Goal: Information Seeking & Learning: Learn about a topic

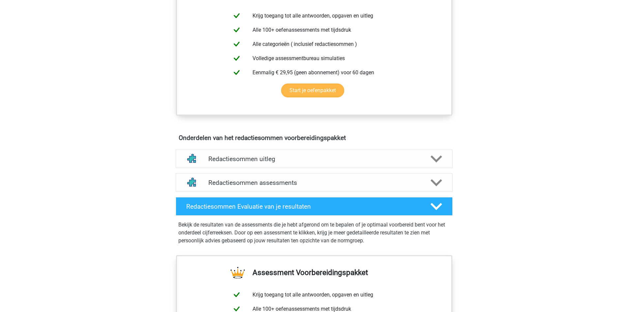
scroll to position [238, 0]
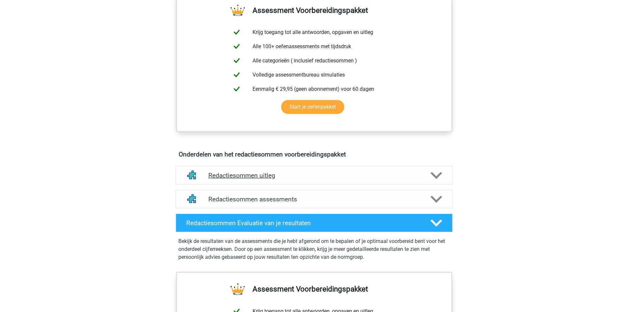
click at [438, 179] on polygon at bounding box center [437, 175] width 12 height 7
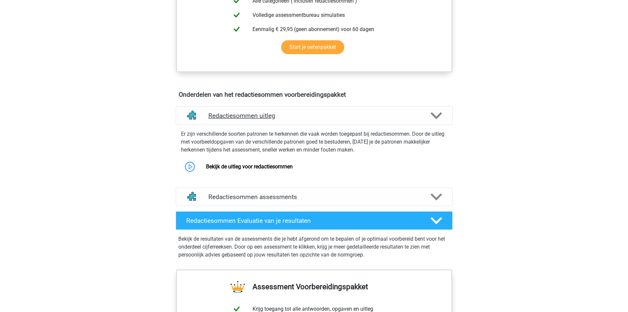
scroll to position [403, 0]
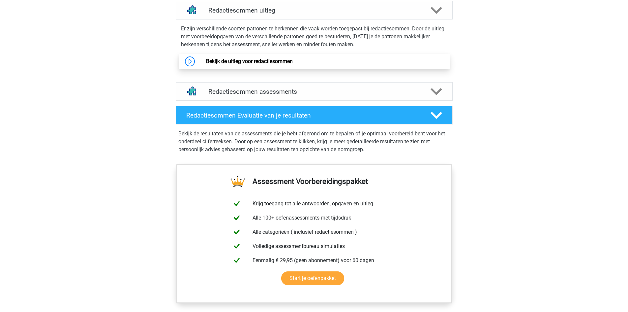
click at [244, 64] on link "Bekijk de uitleg voor redactiesommen" at bounding box center [249, 61] width 87 height 6
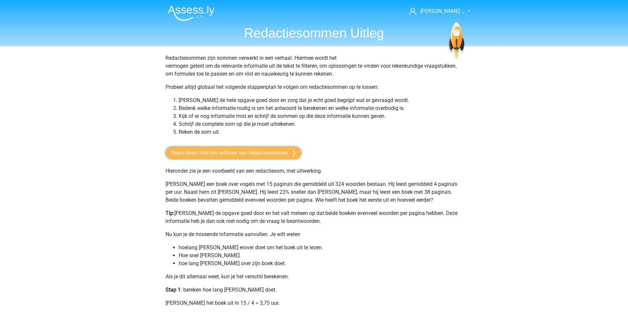
click at [274, 152] on link "Begin direct met het oefenen van redactiesommen" at bounding box center [234, 152] width 136 height 13
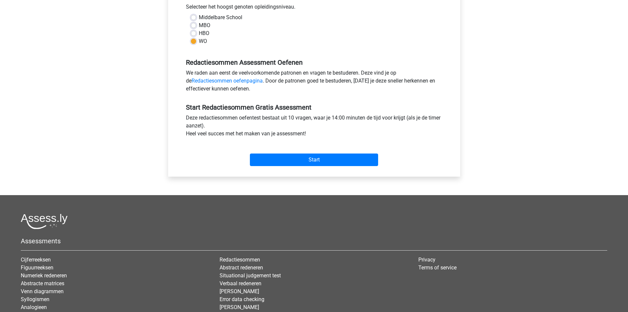
scroll to position [165, 0]
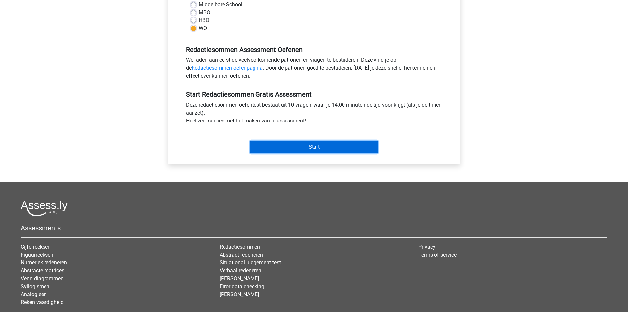
click at [297, 150] on input "Start" at bounding box center [314, 146] width 128 height 13
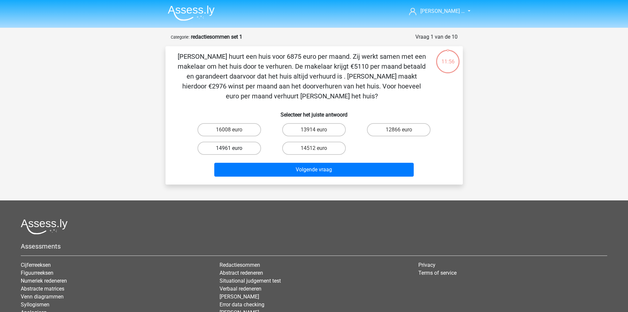
click at [230, 143] on label "14961 euro" at bounding box center [230, 147] width 64 height 13
click at [230, 148] on input "14961 euro" at bounding box center [231, 150] width 4 height 4
radio input "true"
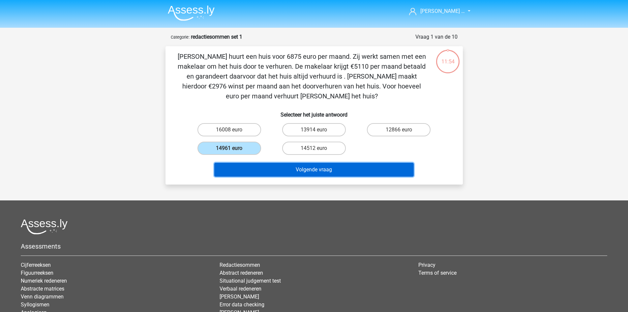
click at [318, 170] on button "Volgende vraag" at bounding box center [314, 170] width 200 height 14
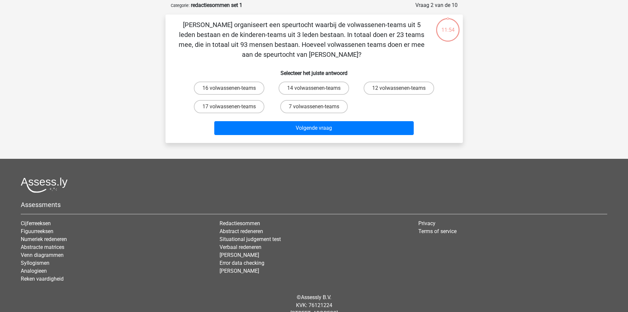
scroll to position [33, 0]
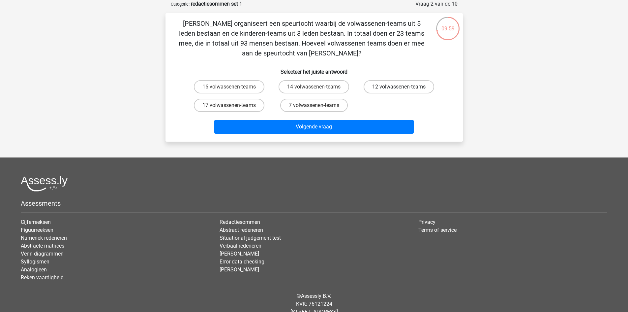
click at [404, 89] on label "12 volwassenen-teams" at bounding box center [399, 86] width 71 height 13
click at [403, 89] on input "12 volwassenen-teams" at bounding box center [401, 89] width 4 height 4
radio input "true"
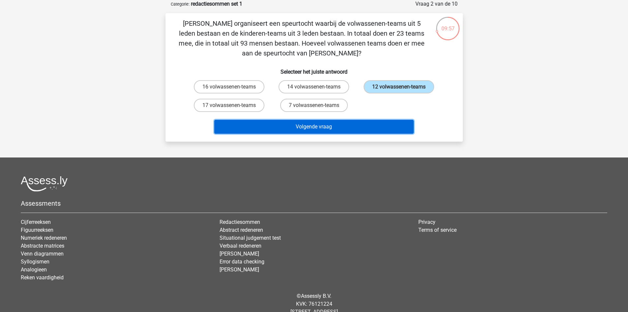
click at [326, 129] on button "Volgende vraag" at bounding box center [314, 127] width 200 height 14
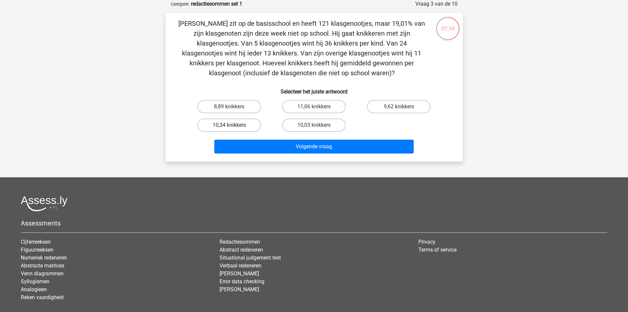
click at [234, 124] on label "10,34 knikkers" at bounding box center [230, 124] width 64 height 13
click at [233, 125] on input "10,34 knikkers" at bounding box center [231, 127] width 4 height 4
radio input "true"
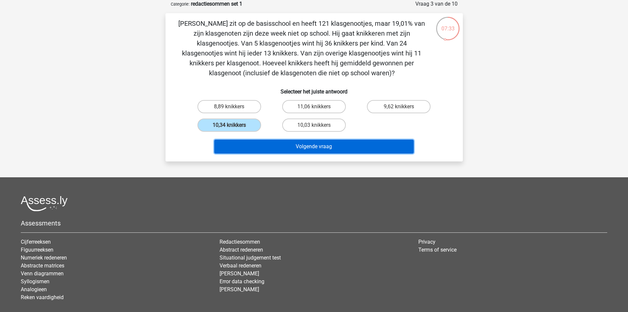
click at [321, 146] on button "Volgende vraag" at bounding box center [314, 146] width 200 height 14
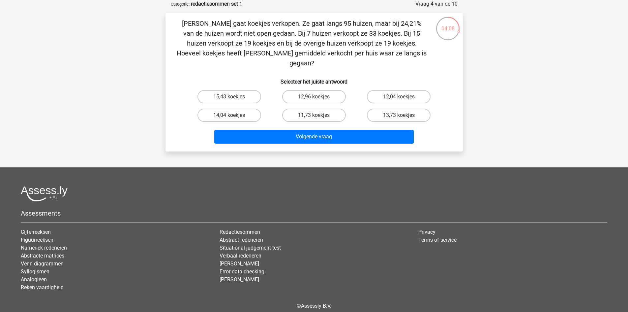
click at [244, 108] on label "14,04 koekjes" at bounding box center [230, 114] width 64 height 13
click at [233, 115] on input "14,04 koekjes" at bounding box center [231, 117] width 4 height 4
radio input "true"
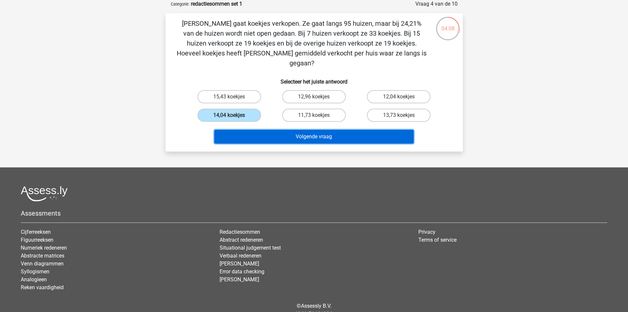
click at [300, 130] on button "Volgende vraag" at bounding box center [314, 137] width 200 height 14
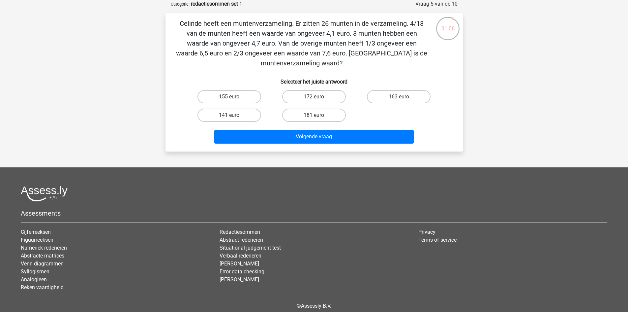
click at [242, 96] on label "155 euro" at bounding box center [230, 96] width 64 height 13
click at [233, 97] on input "155 euro" at bounding box center [231, 99] width 4 height 4
radio input "true"
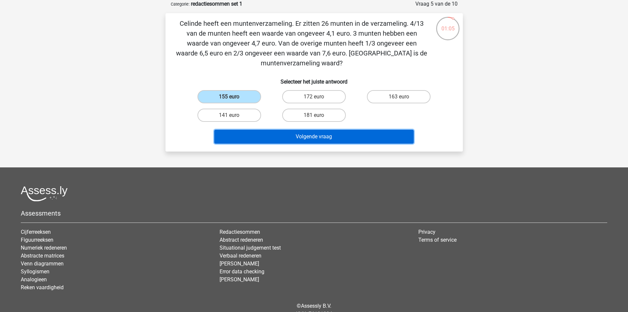
click at [311, 138] on button "Volgende vraag" at bounding box center [314, 137] width 200 height 14
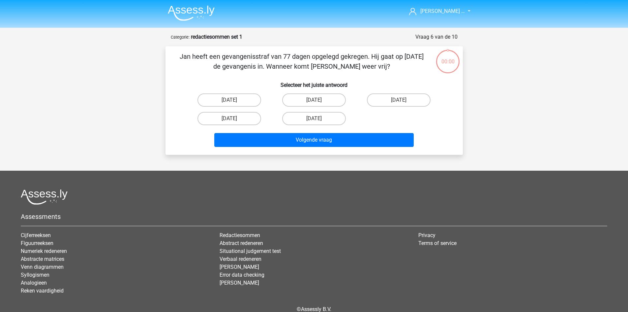
scroll to position [33, 0]
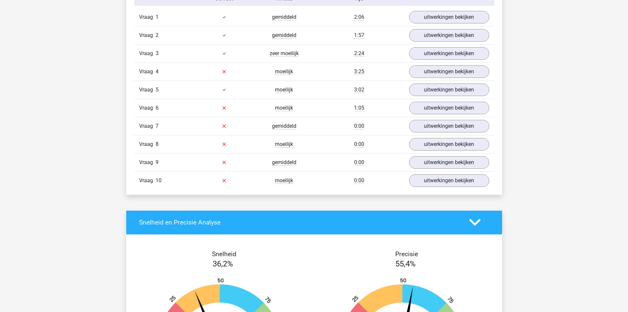
scroll to position [433, 0]
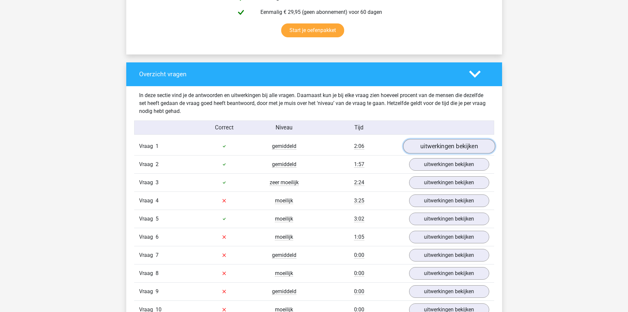
click at [448, 144] on link "uitwerkingen bekijken" at bounding box center [449, 146] width 92 height 15
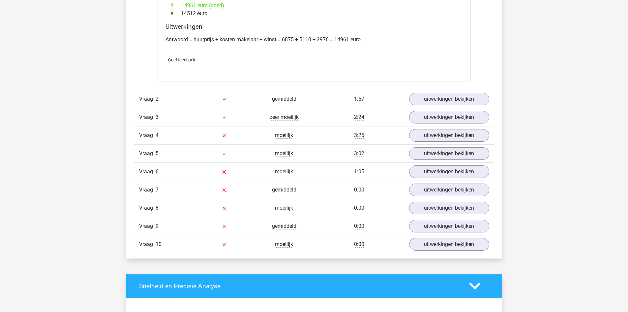
scroll to position [671, 0]
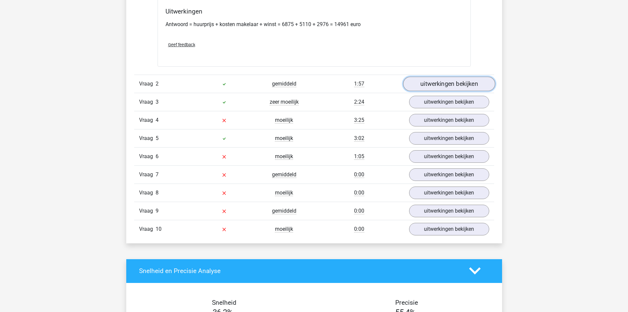
click at [449, 85] on link "uitwerkingen bekijken" at bounding box center [449, 84] width 92 height 15
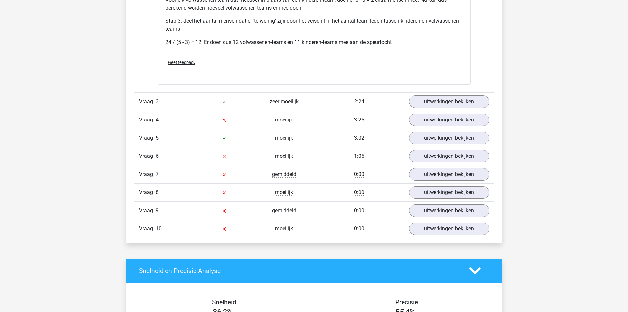
scroll to position [921, 0]
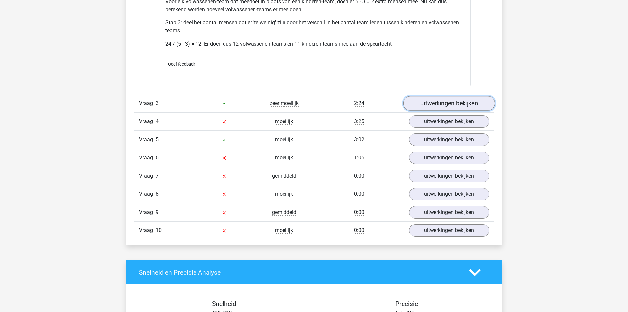
click at [445, 103] on link "uitwerkingen bekijken" at bounding box center [449, 103] width 92 height 15
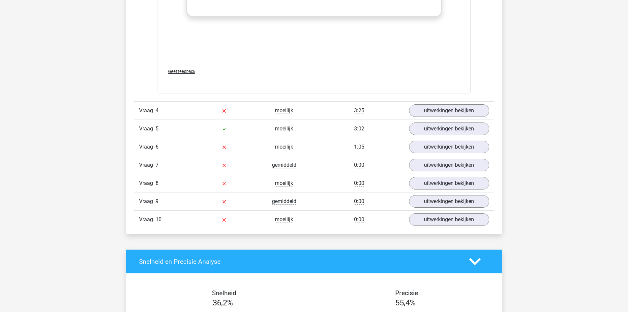
scroll to position [1291, 0]
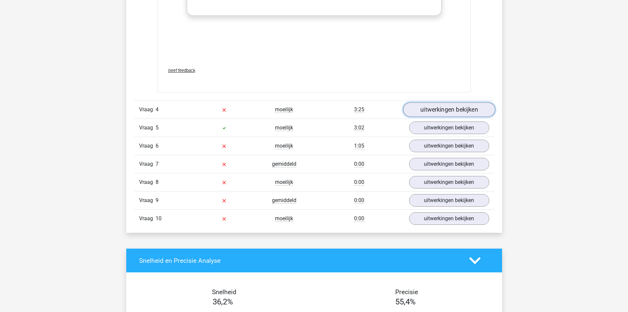
click at [445, 108] on link "uitwerkingen bekijken" at bounding box center [449, 109] width 92 height 15
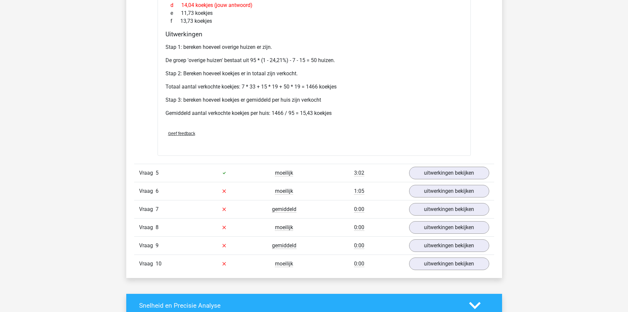
scroll to position [1475, 0]
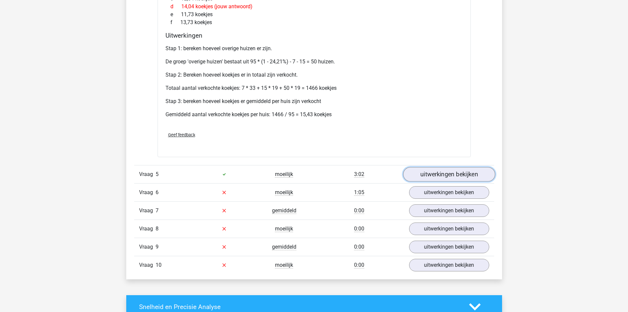
click at [459, 177] on link "uitwerkingen bekijken" at bounding box center [449, 174] width 92 height 15
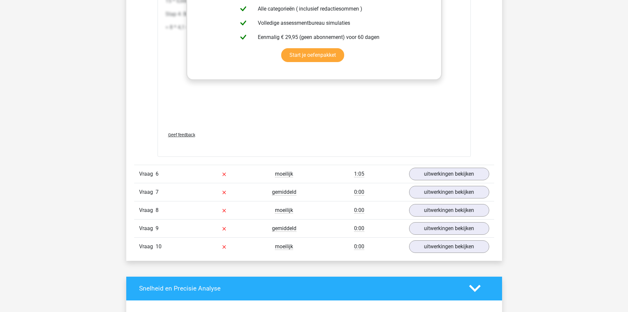
scroll to position [1845, 0]
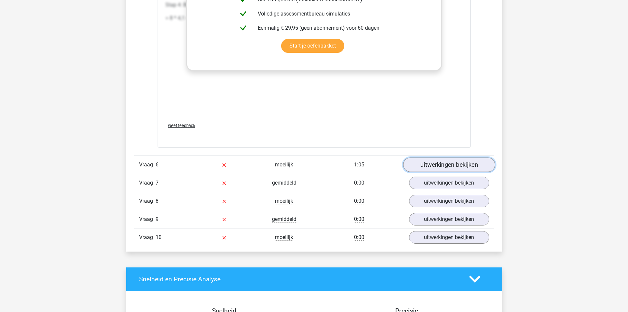
click at [453, 164] on link "uitwerkingen bekijken" at bounding box center [449, 164] width 92 height 15
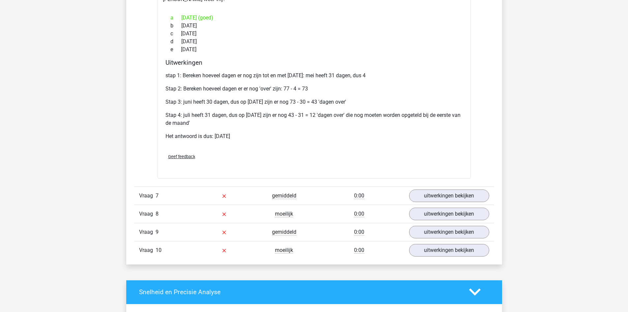
scroll to position [2043, 0]
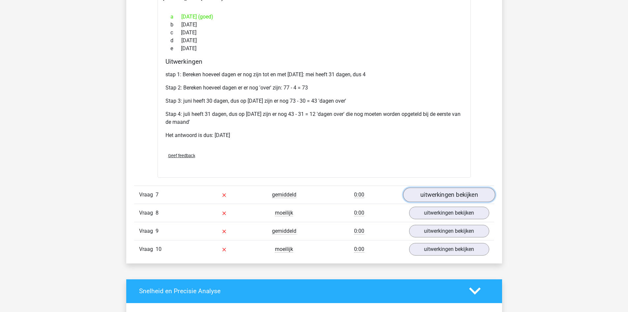
drag, startPoint x: 451, startPoint y: 192, endPoint x: 437, endPoint y: 192, distance: 14.2
click at [437, 192] on link "uitwerkingen bekijken" at bounding box center [449, 194] width 92 height 15
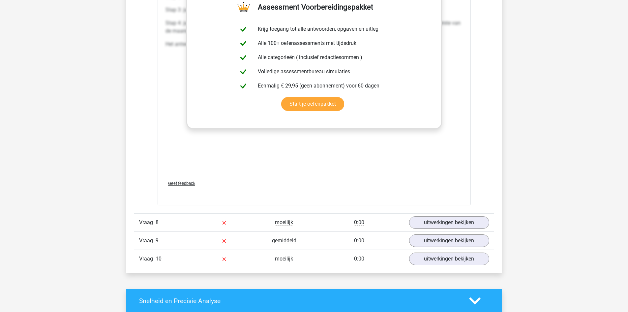
scroll to position [2385, 0]
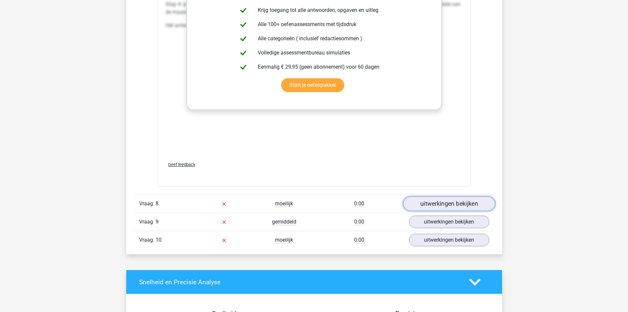
click at [455, 202] on link "uitwerkingen bekijken" at bounding box center [449, 203] width 92 height 15
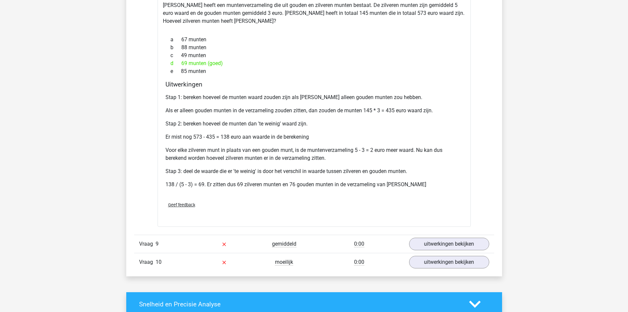
scroll to position [2610, 0]
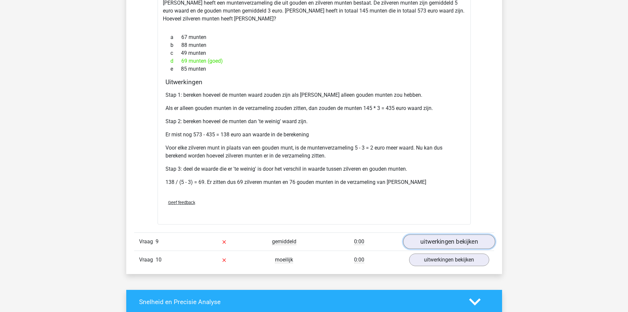
click at [456, 241] on link "uitwerkingen bekijken" at bounding box center [449, 241] width 92 height 15
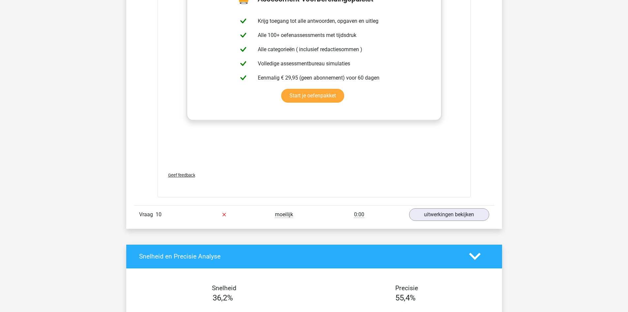
scroll to position [3019, 0]
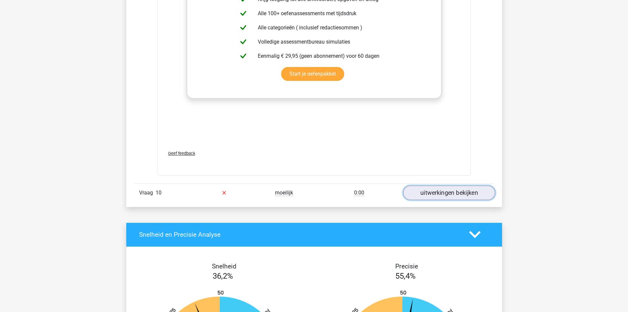
click at [453, 197] on link "uitwerkingen bekijken" at bounding box center [449, 192] width 92 height 15
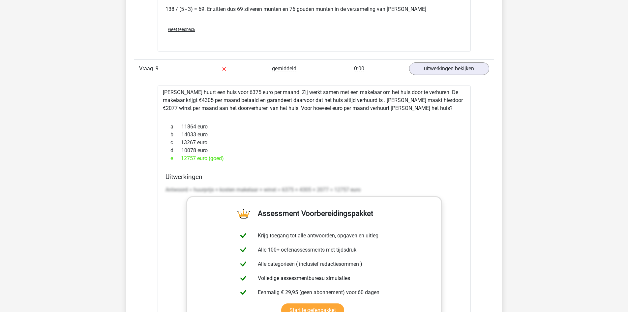
scroll to position [2768, 0]
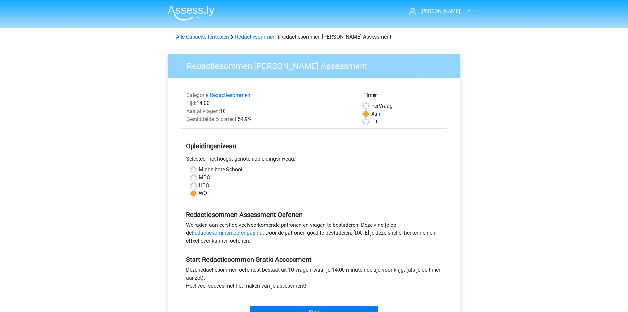
scroll to position [165, 0]
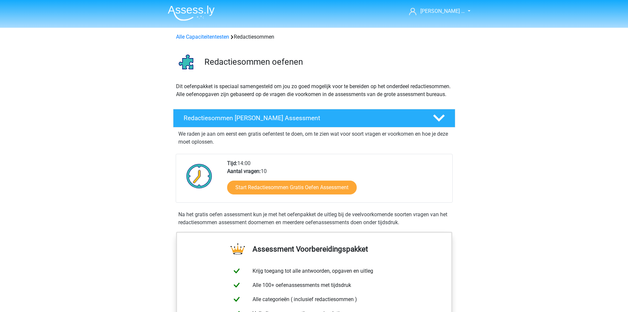
scroll to position [403, 0]
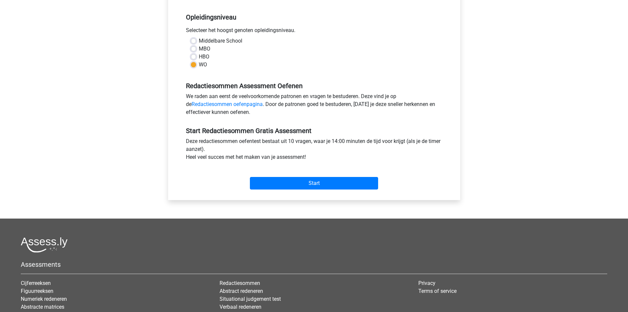
scroll to position [132, 0]
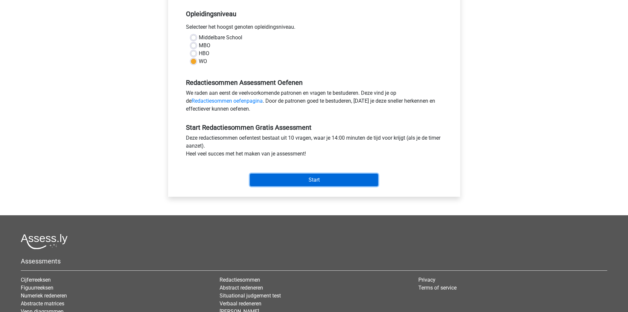
click at [298, 182] on input "Start" at bounding box center [314, 179] width 128 height 13
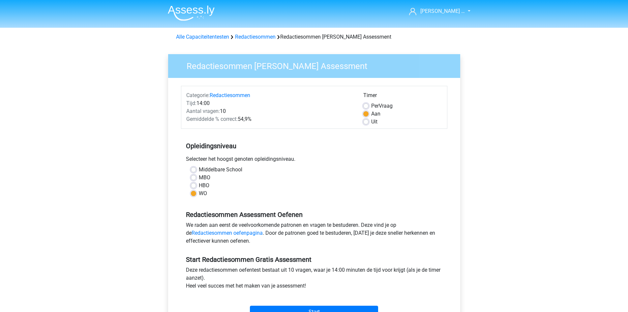
scroll to position [132, 0]
